Goal: Information Seeking & Learning: Learn about a topic

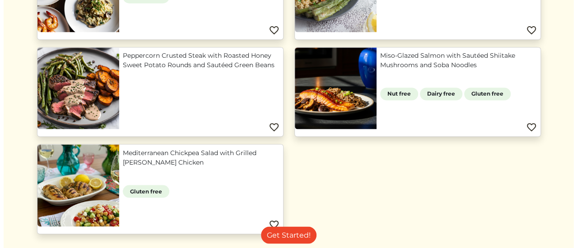
scroll to position [753, 0]
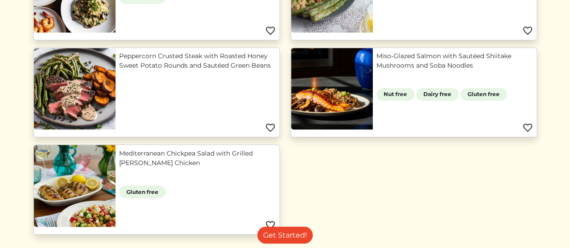
click at [451, 70] on link "Miso-Glazed Salmon with Sautéed Shiitake Mushrooms and Soba Noodles" at bounding box center [454, 60] width 157 height 19
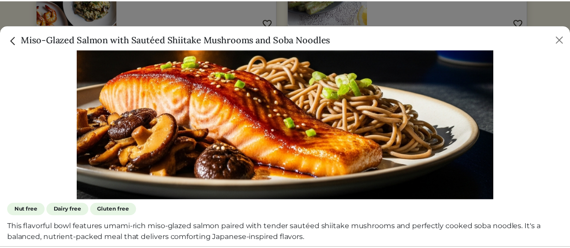
scroll to position [154, 0]
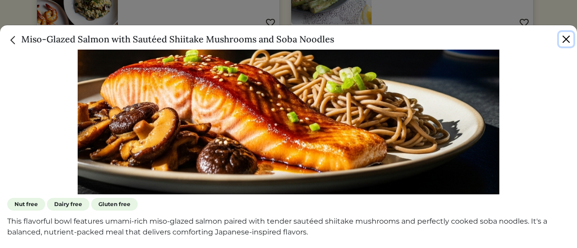
click at [568, 41] on button "Close" at bounding box center [566, 39] width 14 height 14
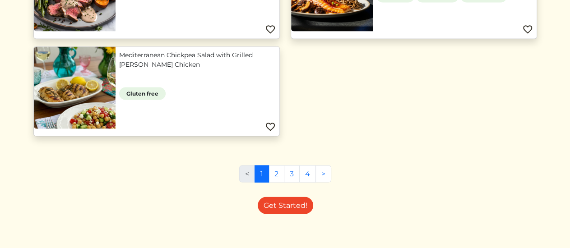
scroll to position [856, 0]
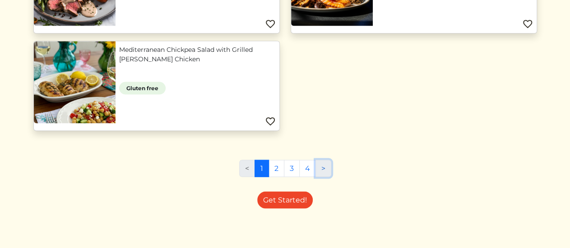
click at [321, 162] on link ">" at bounding box center [323, 168] width 16 height 17
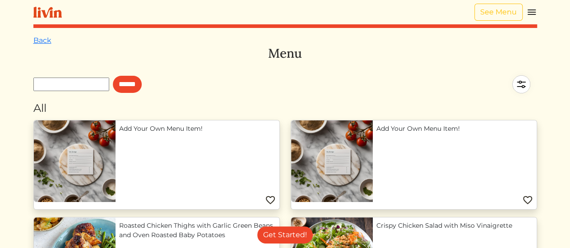
click at [514, 88] on img at bounding box center [521, 85] width 32 height 32
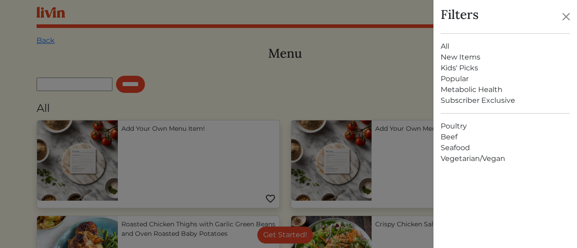
click at [452, 146] on link "Seafood" at bounding box center [505, 148] width 130 height 11
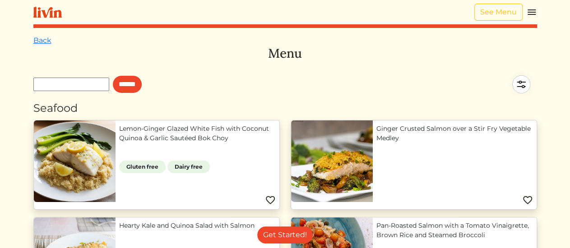
click at [515, 83] on img at bounding box center [521, 85] width 32 height 32
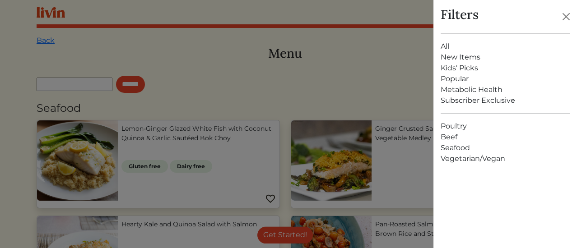
click at [466, 157] on link "Vegetarian/Vegan" at bounding box center [505, 158] width 130 height 11
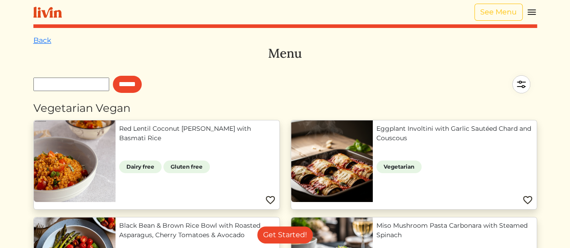
click at [521, 88] on img at bounding box center [521, 85] width 32 height 32
click at [519, 78] on img at bounding box center [521, 85] width 32 height 32
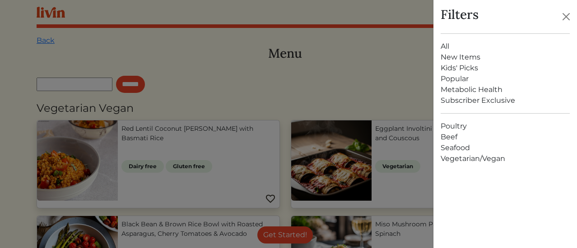
click at [461, 147] on link "Seafood" at bounding box center [505, 148] width 130 height 11
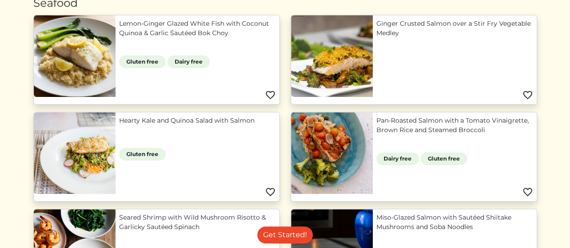
scroll to position [103, 0]
